Goal: Transaction & Acquisition: Purchase product/service

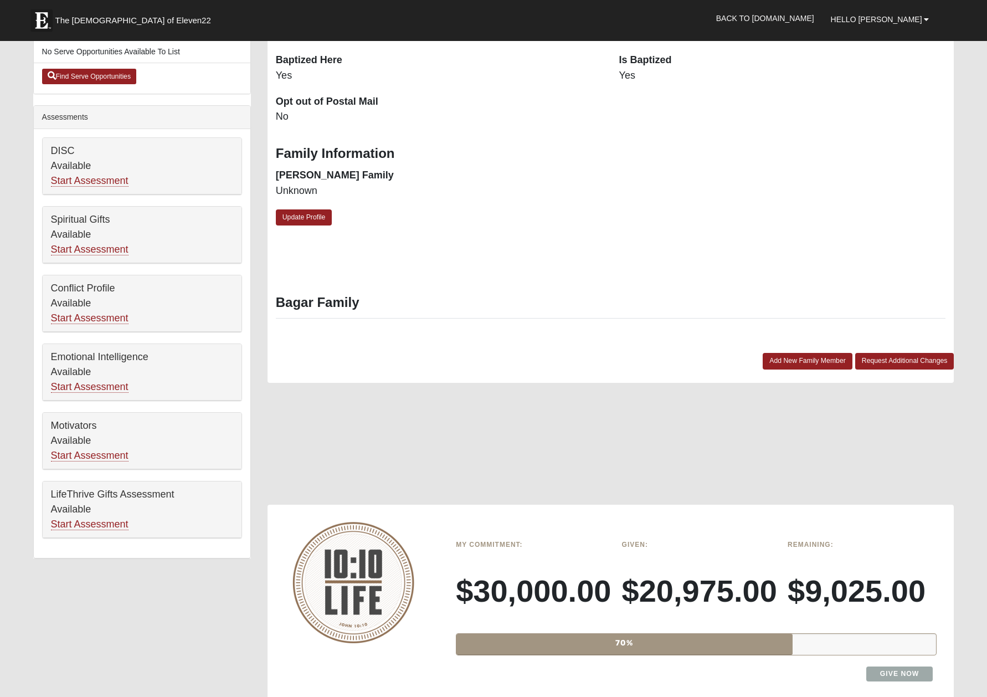
scroll to position [423, 0]
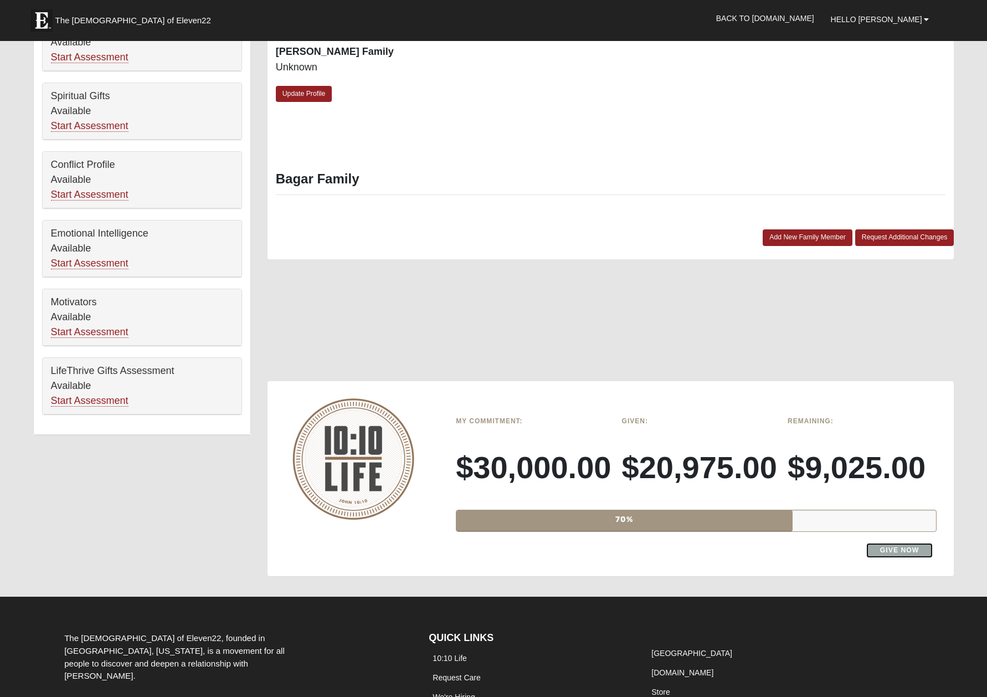
click at [886, 548] on link "Give Now" at bounding box center [899, 550] width 67 height 15
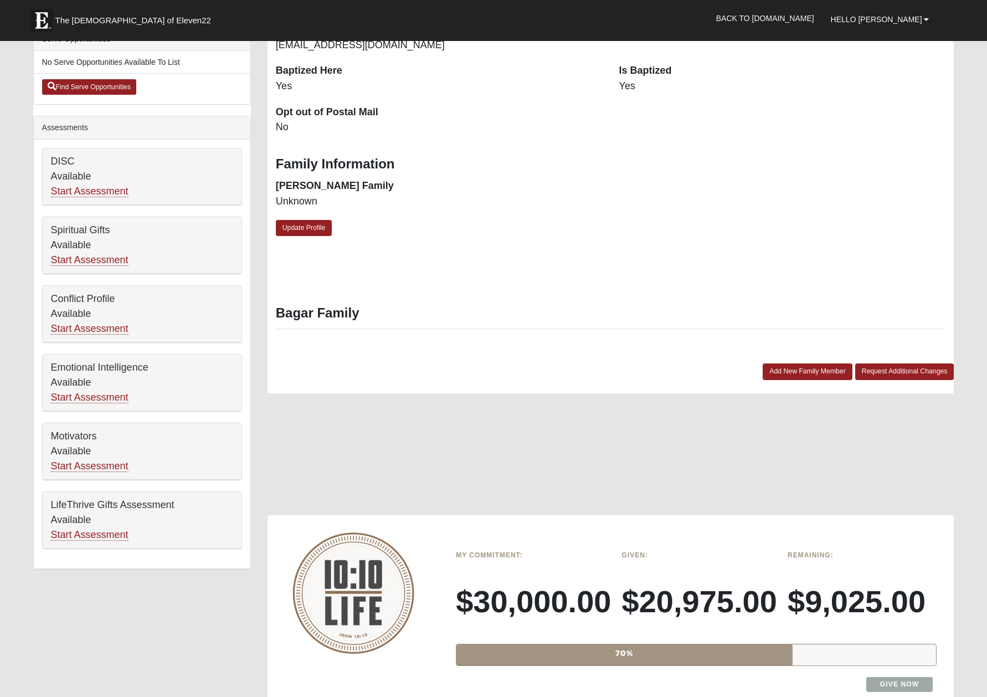
scroll to position [546, 0]
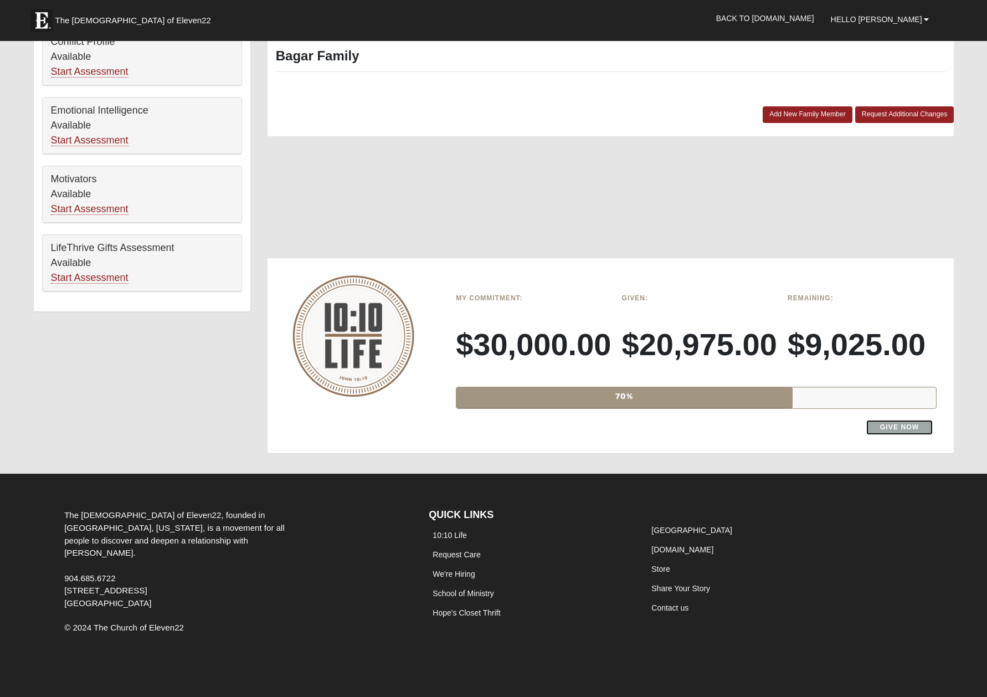
click at [916, 430] on link "Give Now" at bounding box center [899, 427] width 67 height 15
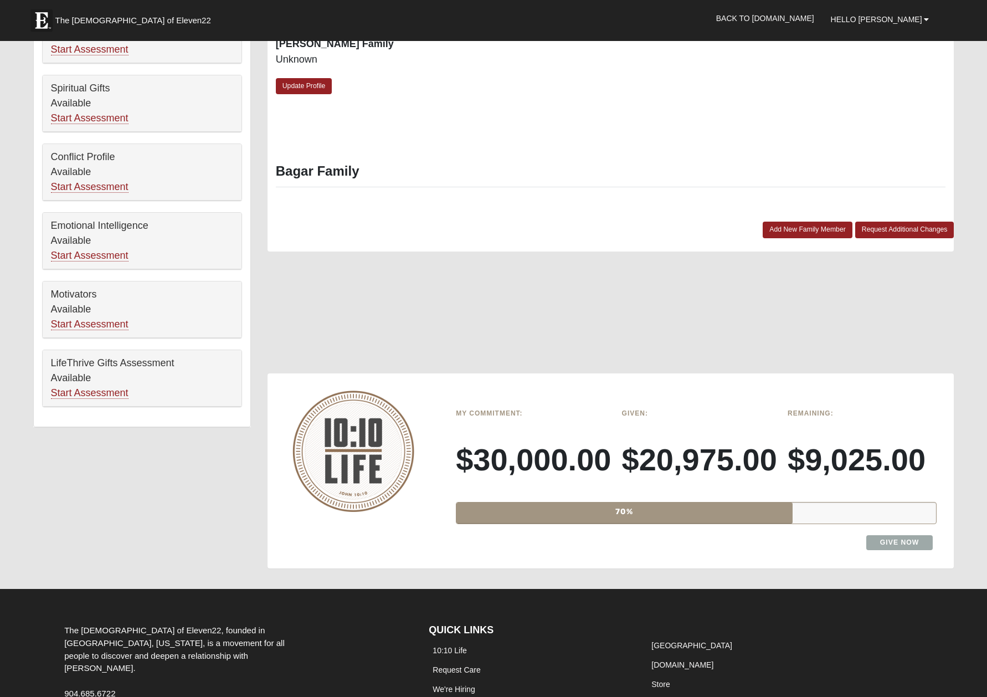
scroll to position [546, 0]
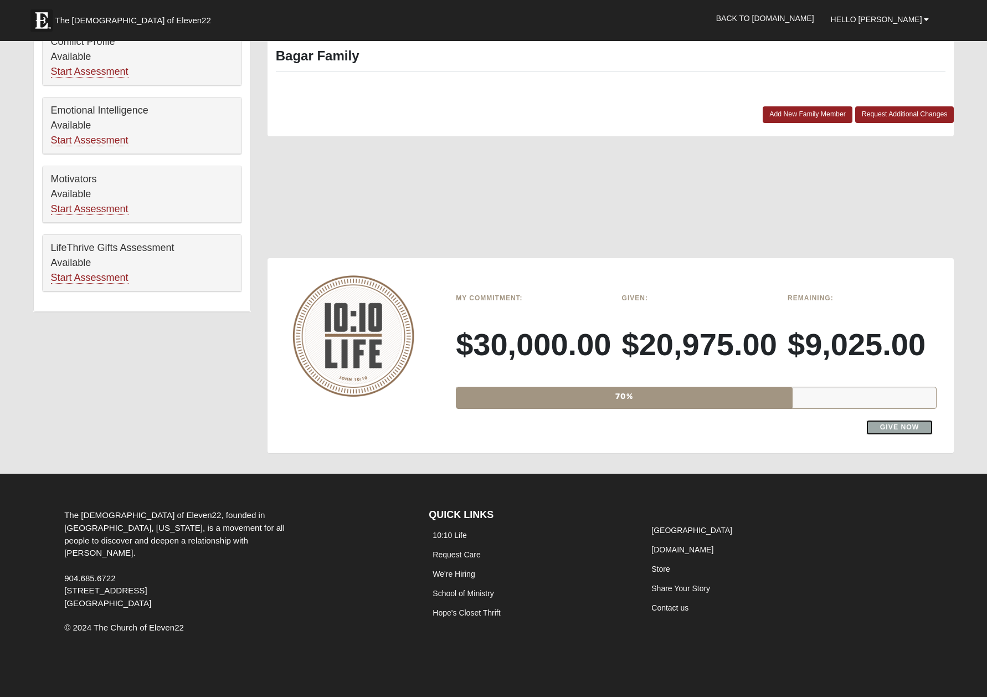
click at [907, 427] on link "Give Now" at bounding box center [899, 427] width 67 height 15
